Goal: Information Seeking & Learning: Find specific fact

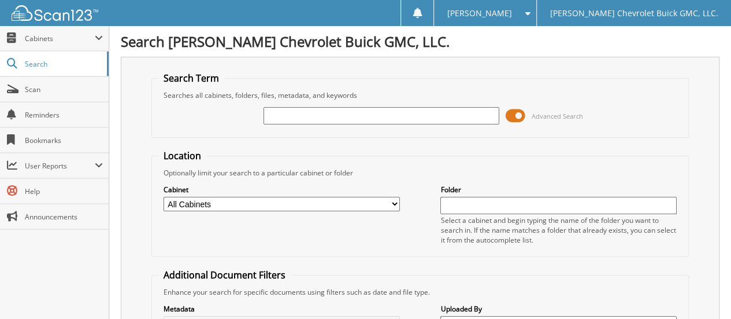
click at [283, 116] on input "text" at bounding box center [382, 115] width 236 height 17
type input "45983"
click at [219, 204] on select "All Cabinets ACCOUNTS PAYABLE CAR DEALS EXTENDED WARRANTY & 3M PARTS SERVICE RO…" at bounding box center [282, 204] width 236 height 14
select select "32631"
click at [164, 197] on select "All Cabinets ACCOUNTS PAYABLE CAR DEALS EXTENDED WARRANTY & 3M PARTS SERVICE RO…" at bounding box center [282, 204] width 236 height 14
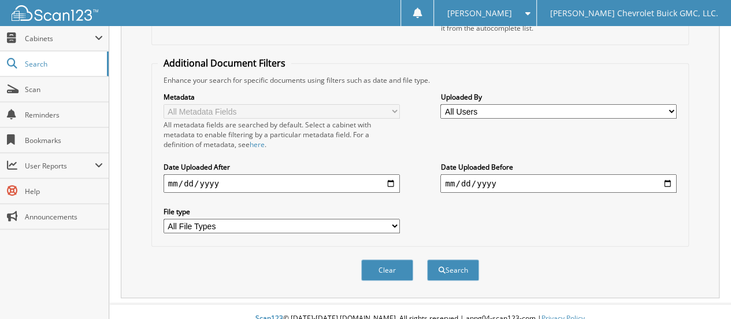
scroll to position [213, 0]
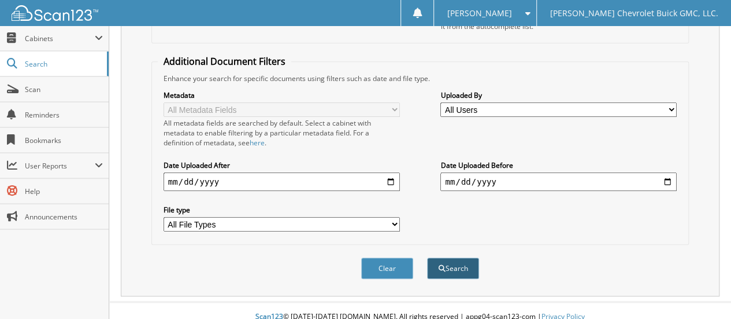
click at [453, 257] on button "Search" at bounding box center [453, 267] width 52 height 21
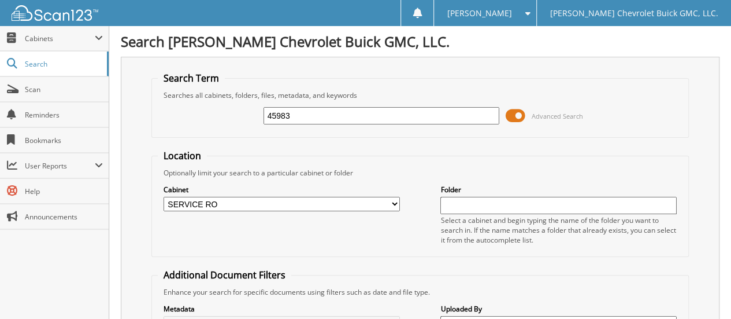
click at [509, 13] on span "[PERSON_NAME]" at bounding box center [479, 13] width 65 height 7
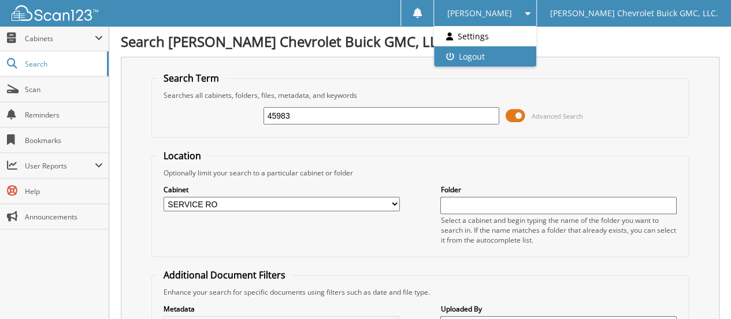
click at [512, 57] on link "Logout" at bounding box center [485, 56] width 102 height 20
